Goal: Task Accomplishment & Management: Manage account settings

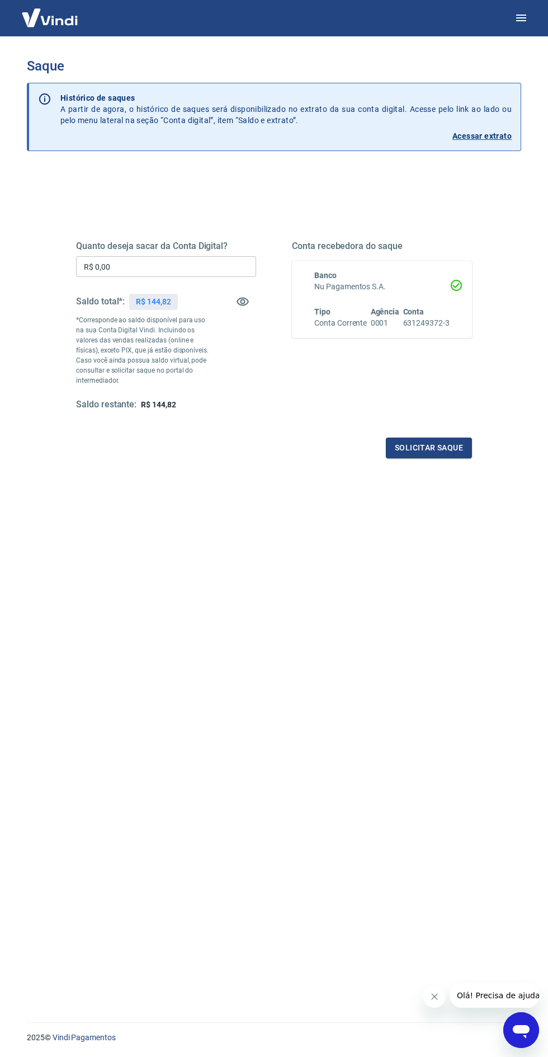
click at [227, 266] on input "R$ 0,00" at bounding box center [166, 266] width 180 height 21
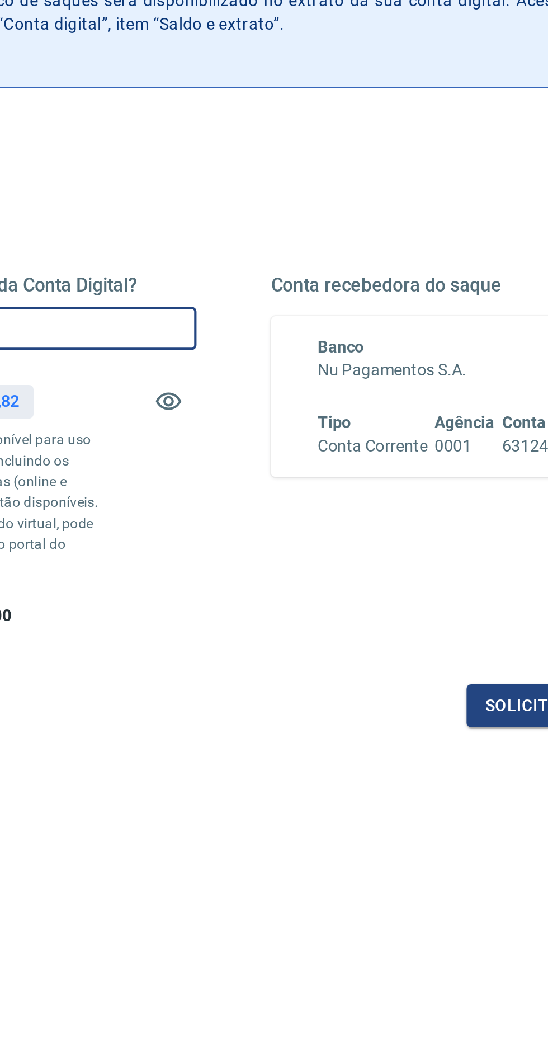
type input "R$ 144,82"
click at [404, 444] on button "Solicitar saque" at bounding box center [429, 448] width 86 height 21
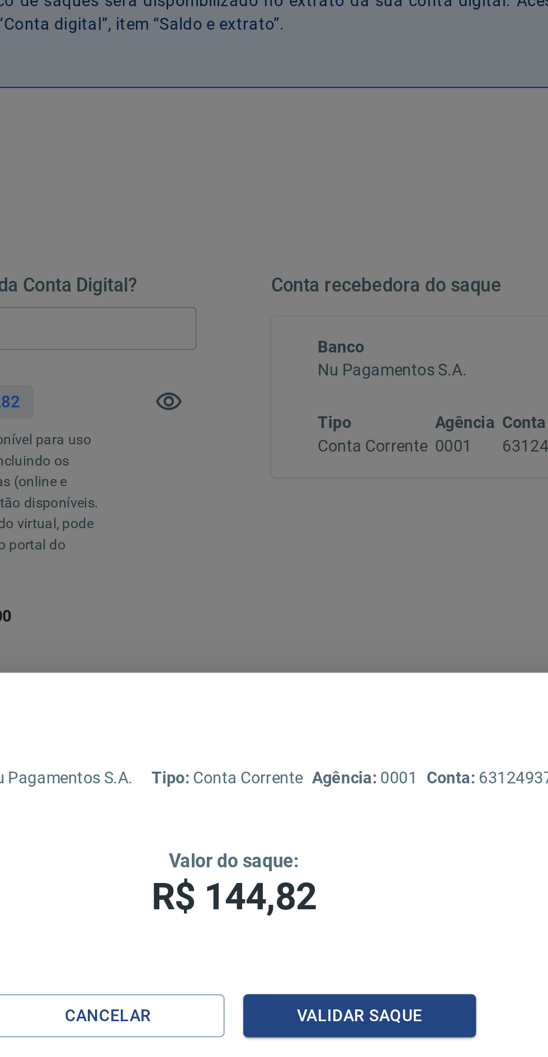
click at [345, 593] on button "Validar saque" at bounding box center [335, 596] width 112 height 21
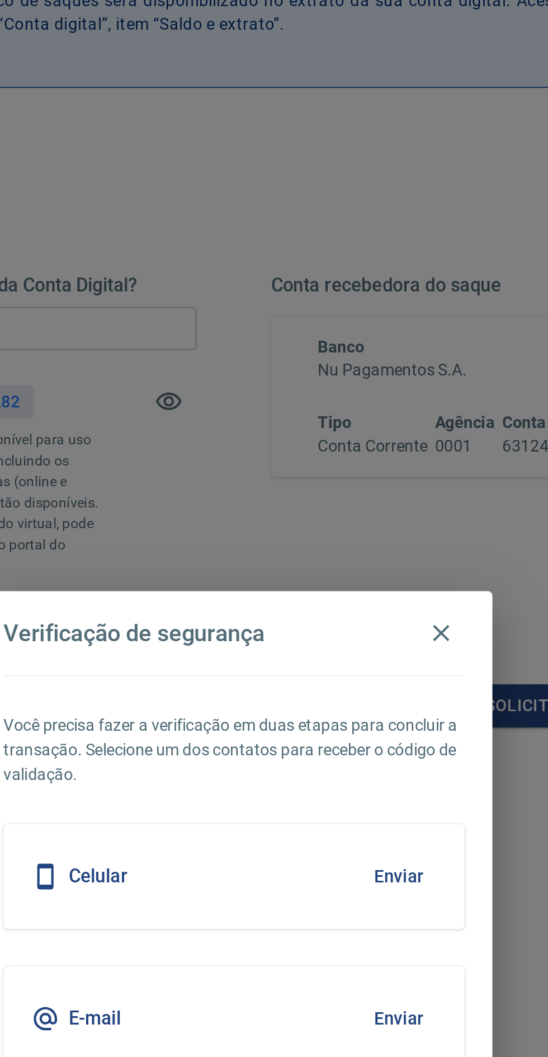
click at [367, 524] on button "Enviar" at bounding box center [353, 530] width 36 height 24
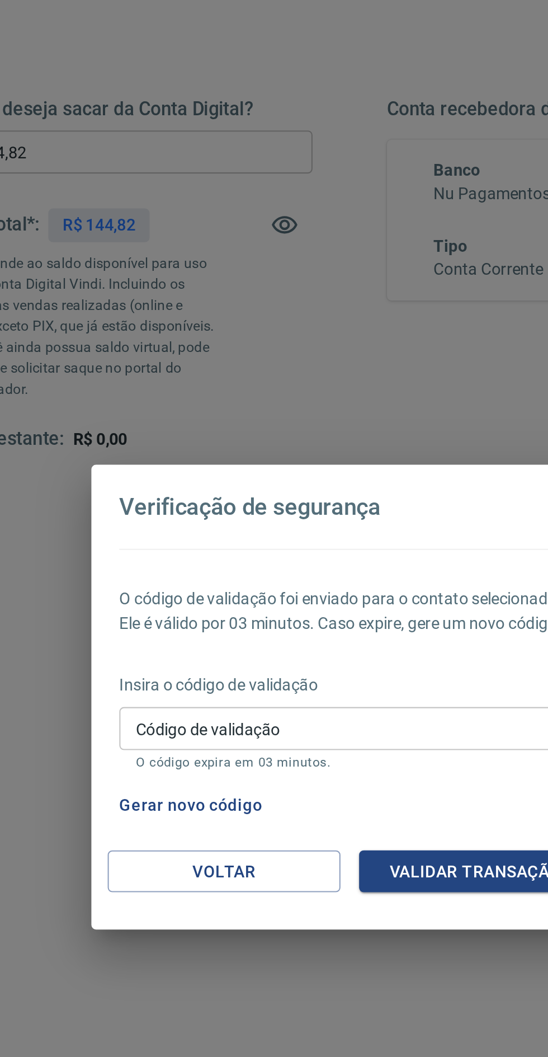
click at [323, 554] on input "Código de validação" at bounding box center [274, 543] width 222 height 21
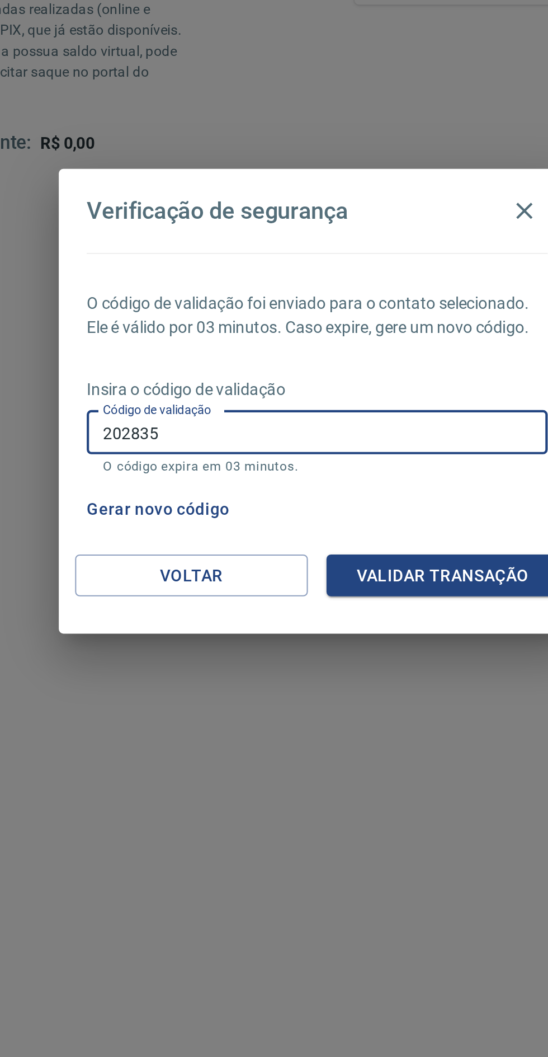
type input "202835"
click at [359, 617] on button "Validar transação" at bounding box center [335, 612] width 112 height 21
